Goal: Find specific page/section: Find specific page/section

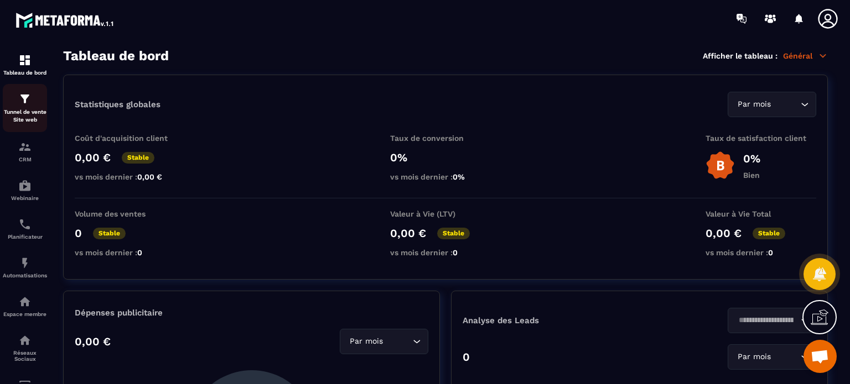
click at [11, 115] on p "Tunnel de vente Site web" at bounding box center [25, 115] width 44 height 15
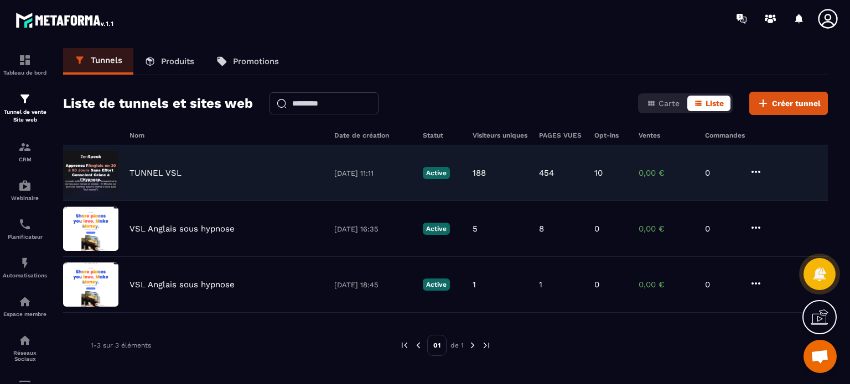
click at [170, 173] on p "TUNNEL VSL" at bounding box center [155, 173] width 52 height 10
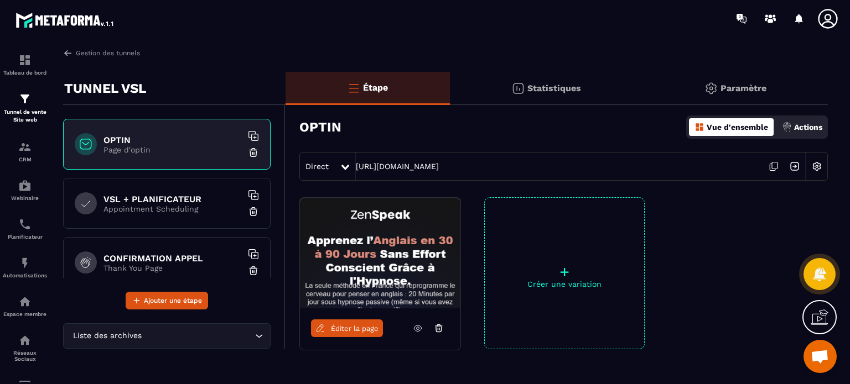
click at [131, 250] on div "CONFIRMATION [PERSON_NAME] Thank You Page" at bounding box center [166, 262] width 207 height 51
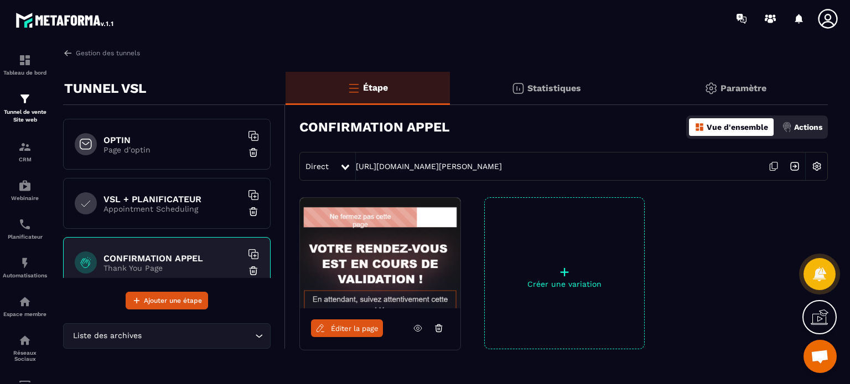
click at [355, 326] on span "Éditer la page" at bounding box center [355, 329] width 48 height 8
